Goal: Task Accomplishment & Management: Use online tool/utility

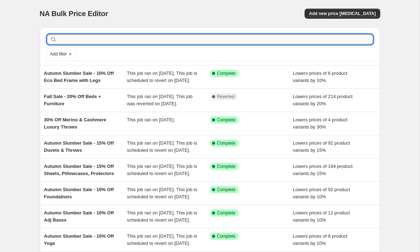
click at [75, 37] on input "text" at bounding box center [215, 39] width 315 height 10
type input "lu"
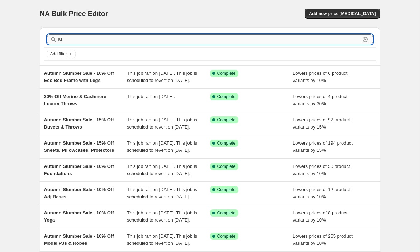
click at [72, 38] on input "lu" at bounding box center [209, 39] width 302 height 10
type input "luxe"
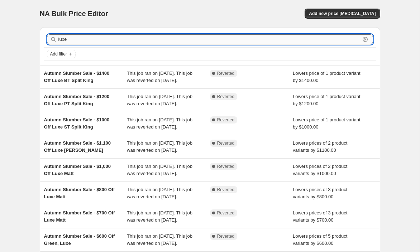
click at [72, 39] on input "luxe" at bounding box center [209, 39] width 302 height 10
type input "luxury"
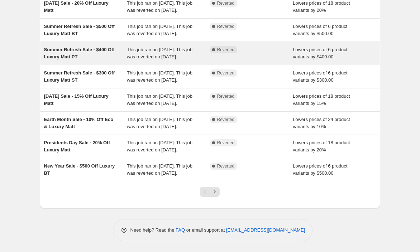
scroll to position [157, 0]
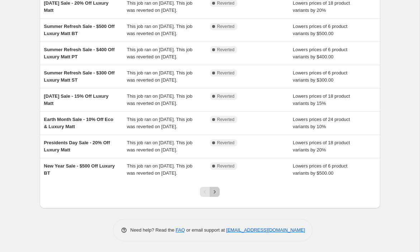
click at [217, 196] on icon "Next" at bounding box center [214, 192] width 7 height 7
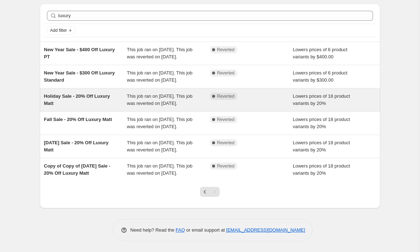
scroll to position [35, 0]
